Goal: Information Seeking & Learning: Understand process/instructions

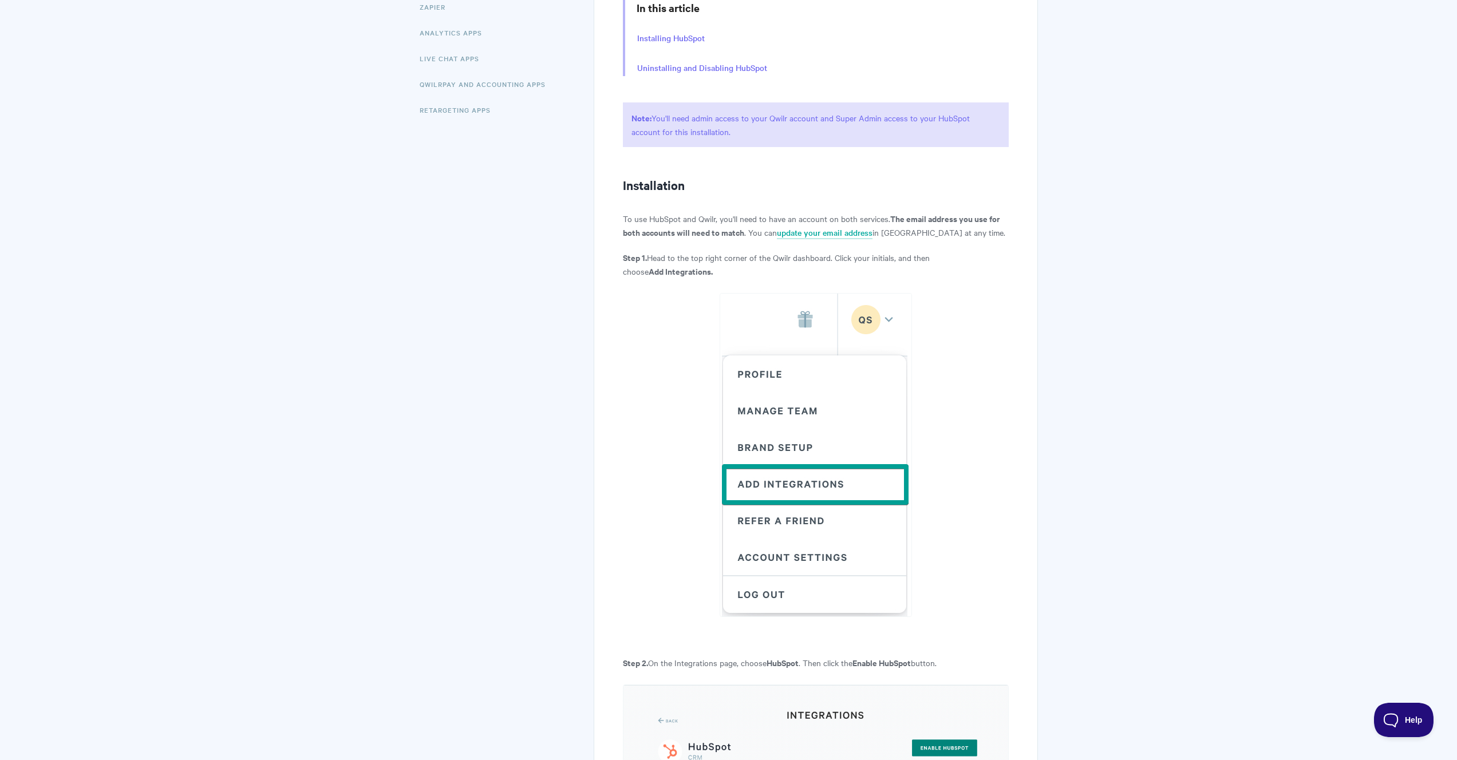
scroll to position [146, 0]
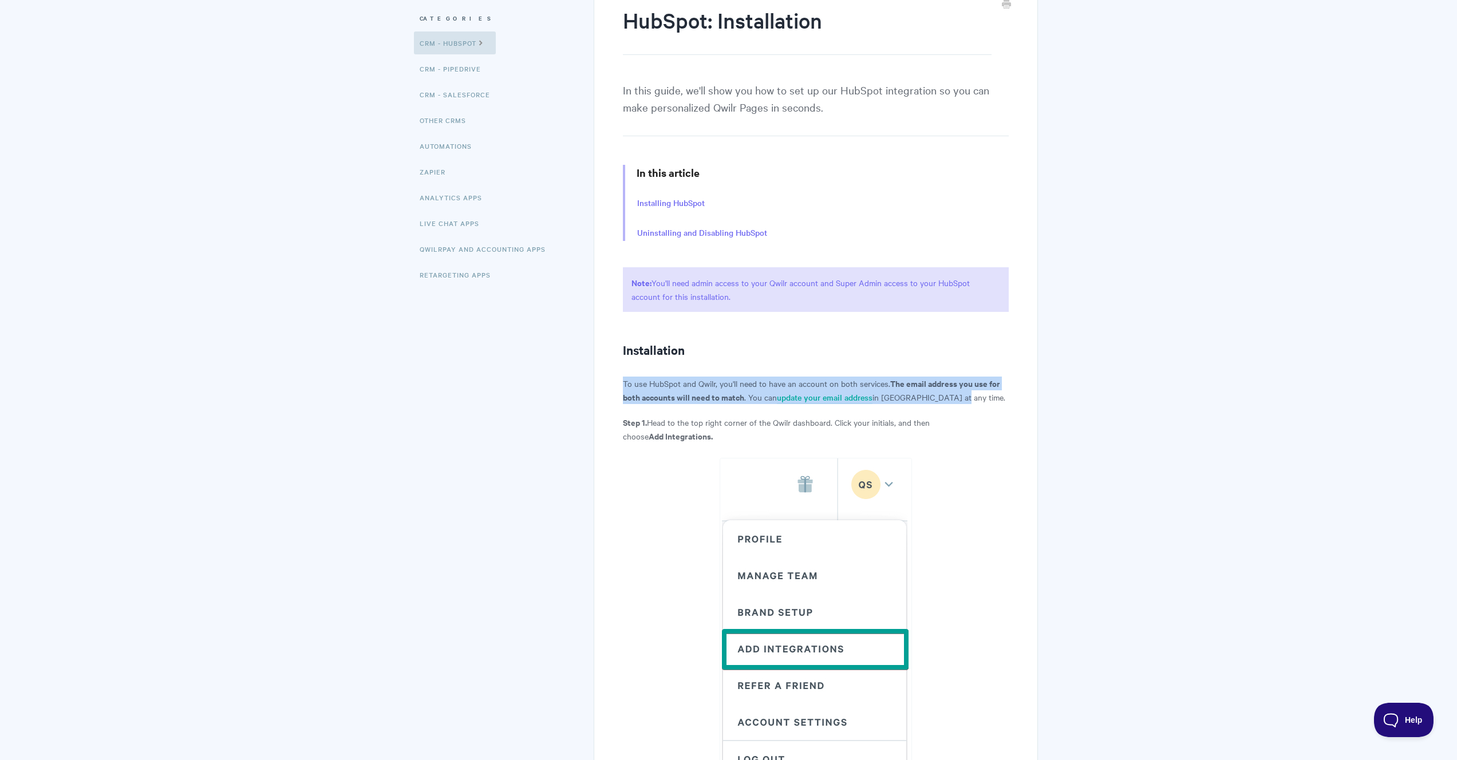
drag, startPoint x: 953, startPoint y: 398, endPoint x: 614, endPoint y: 385, distance: 339.7
copy p "To use HubSpot and Qwilr, you'll need to have an account on both services. The …"
click at [702, 385] on p "To use HubSpot and Qwilr, you'll need to have an account on both services. The …" at bounding box center [815, 390] width 385 height 27
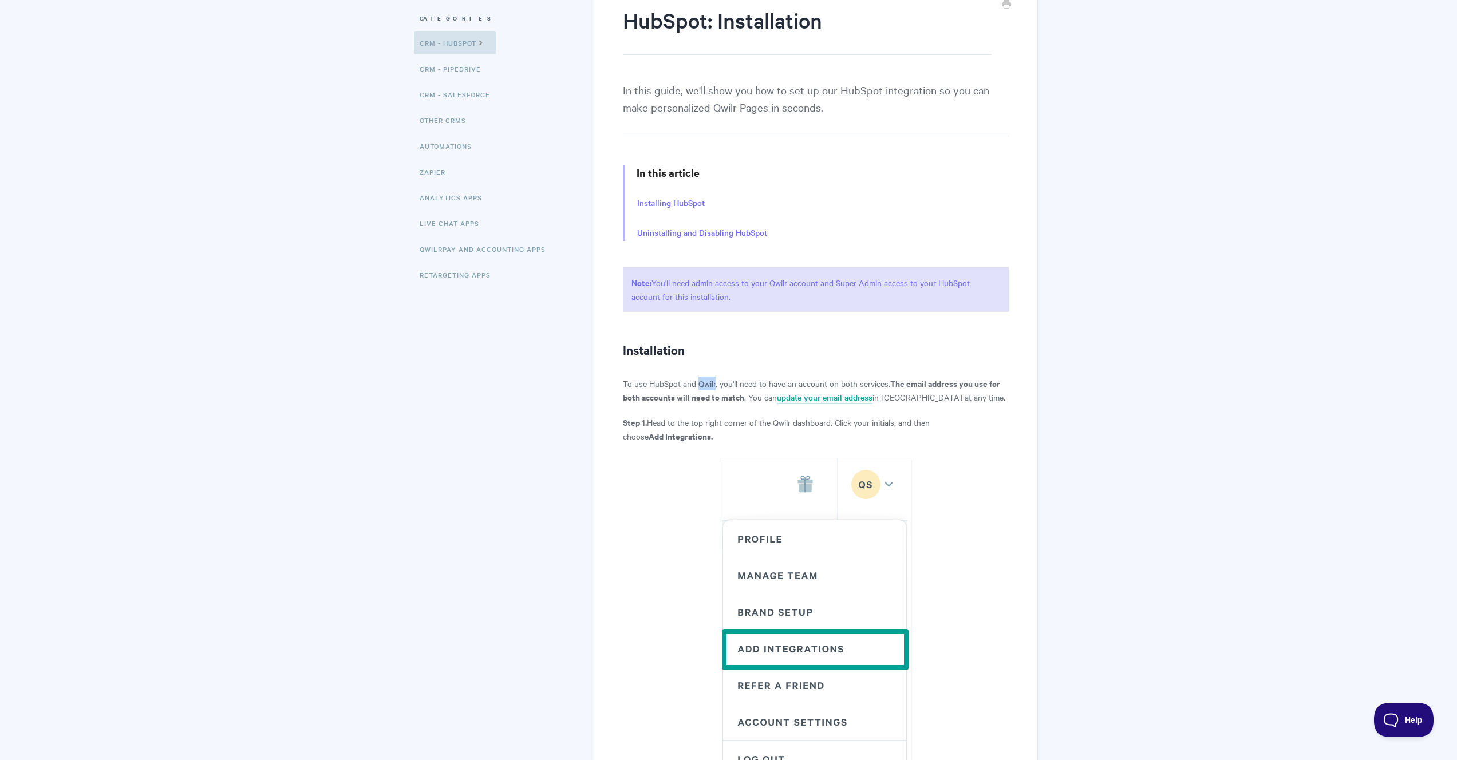
click at [702, 385] on p "To use HubSpot and Qwilr, you'll need to have an account on both services. The …" at bounding box center [815, 390] width 385 height 27
click at [625, 392] on strong "The email address you use for both accounts will need to match" at bounding box center [811, 390] width 377 height 26
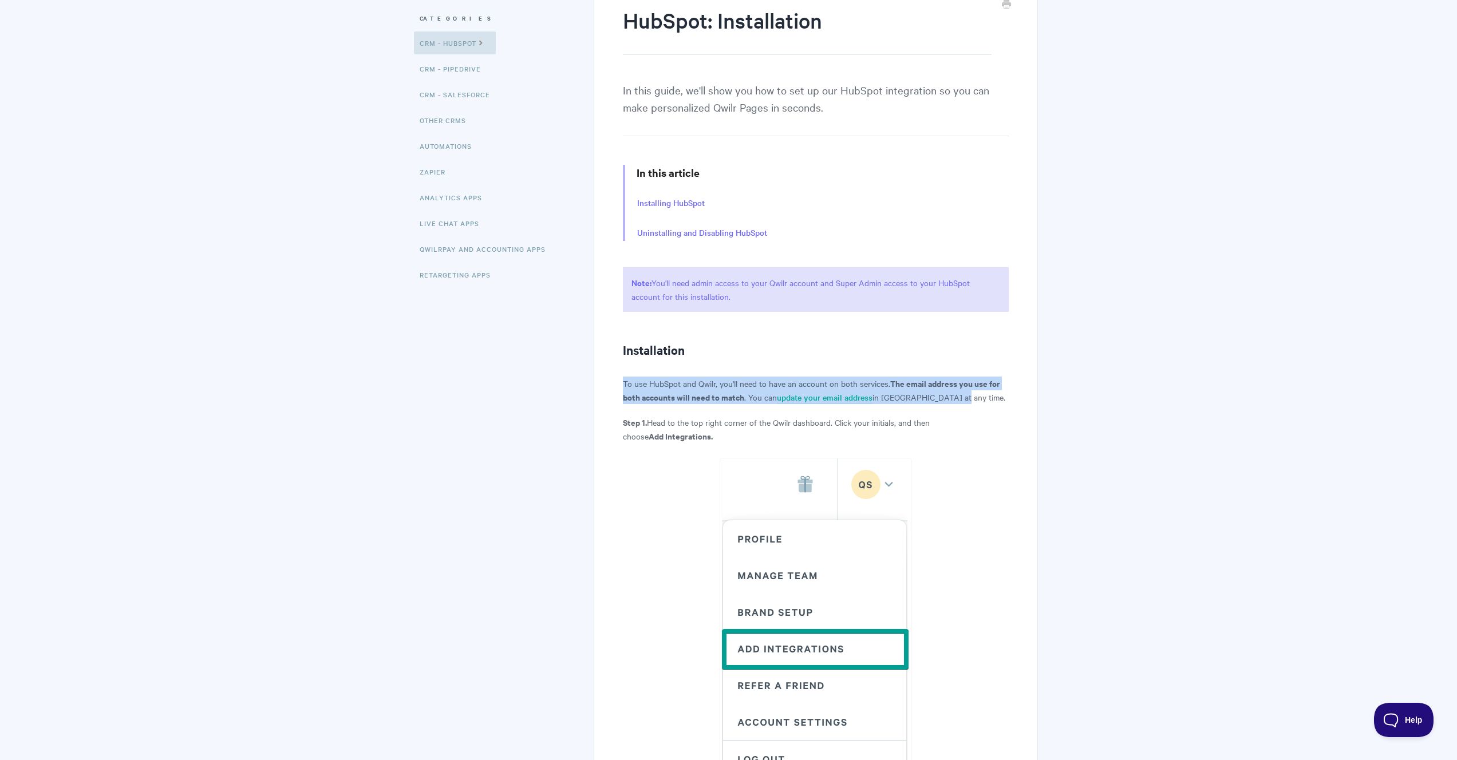
drag, startPoint x: 623, startPoint y: 387, endPoint x: 972, endPoint y: 400, distance: 348.8
click at [972, 400] on p "To use HubSpot and Qwilr, you'll need to have an account on both services. The …" at bounding box center [815, 390] width 385 height 27
copy p "To use HubSpot and Qwilr, you'll need to have an account on both services. The …"
